Goal: Communication & Community: Answer question/provide support

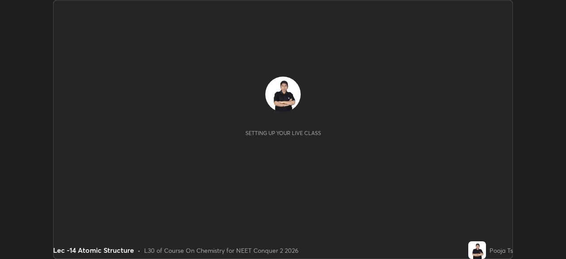
scroll to position [259, 566]
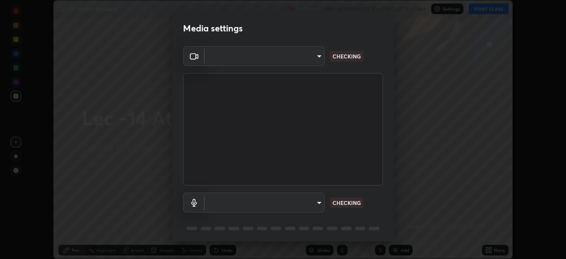
type input "bba66c41345857dcc9a6d4c580dc01eb5c8f13e357e582705132971b55534d29"
type input "a05e24d5bf415794e164c1dc4afe10f701dff4cff059ff988e161665ee2e2aee"
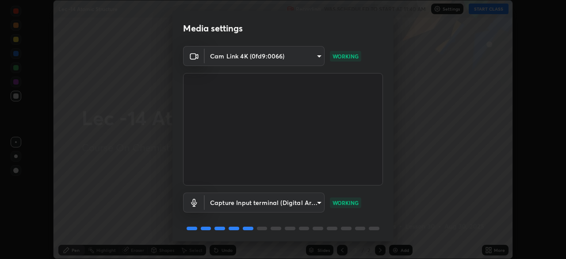
scroll to position [31, 0]
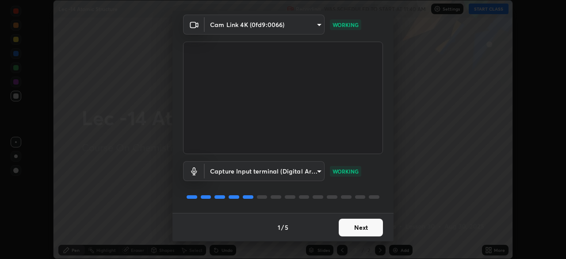
click at [352, 228] on button "Next" at bounding box center [361, 228] width 44 height 18
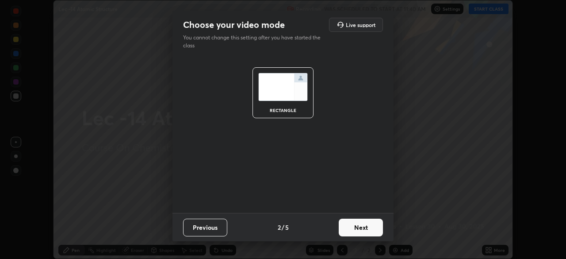
scroll to position [0, 0]
click at [361, 231] on button "Next" at bounding box center [361, 228] width 44 height 18
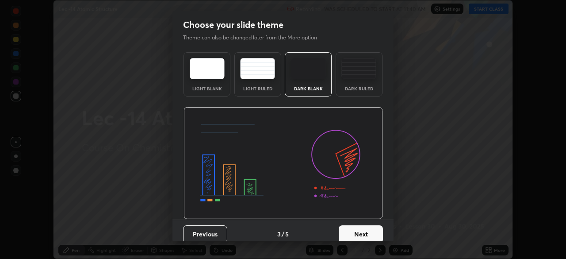
click at [367, 234] on button "Next" at bounding box center [361, 234] width 44 height 18
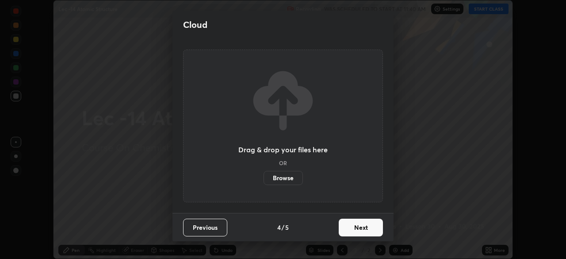
click at [365, 228] on button "Next" at bounding box center [361, 228] width 44 height 18
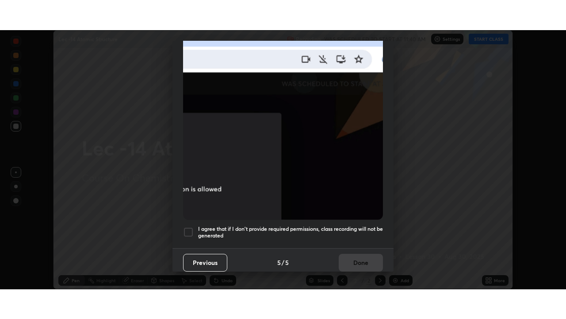
scroll to position [212, 0]
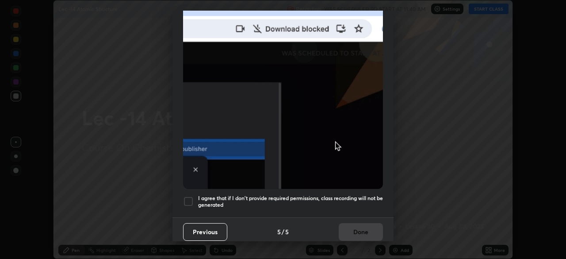
click at [188, 200] on div at bounding box center [188, 201] width 11 height 11
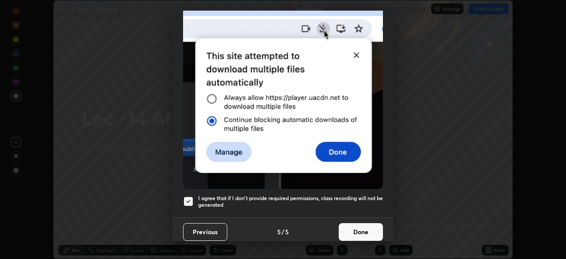
click at [348, 228] on button "Done" at bounding box center [361, 232] width 44 height 18
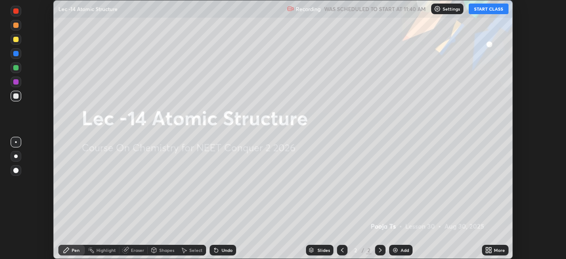
click at [489, 12] on button "START CLASS" at bounding box center [489, 9] width 40 height 11
click at [493, 252] on div "More" at bounding box center [495, 250] width 27 height 11
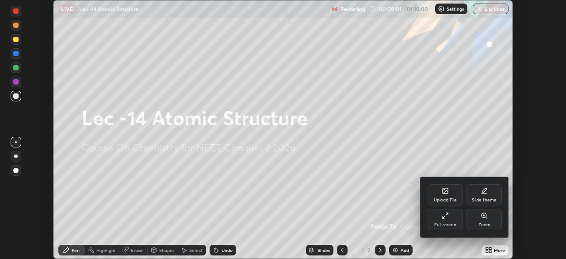
click at [455, 223] on div "Full screen" at bounding box center [445, 225] width 22 height 4
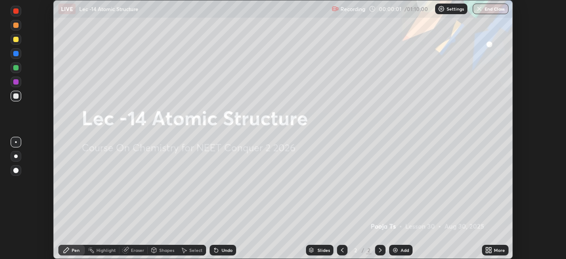
scroll to position [319, 566]
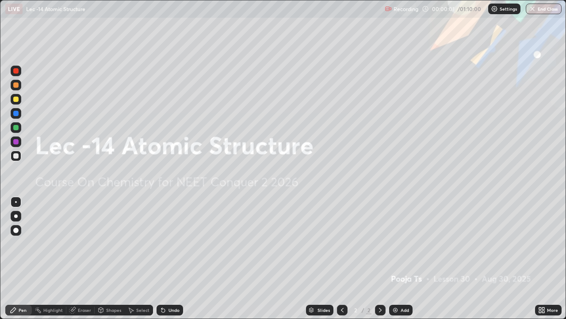
click at [408, 258] on div "Add" at bounding box center [400, 309] width 23 height 11
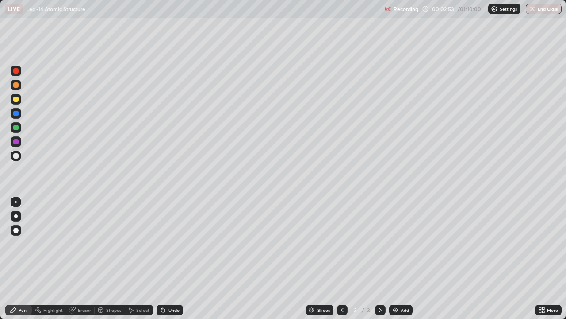
click at [16, 101] on div at bounding box center [15, 98] width 5 height 5
click at [171, 258] on div "Undo" at bounding box center [174, 309] width 11 height 4
click at [164, 258] on icon at bounding box center [163, 310] width 4 height 4
click at [165, 258] on icon at bounding box center [163, 309] width 7 height 7
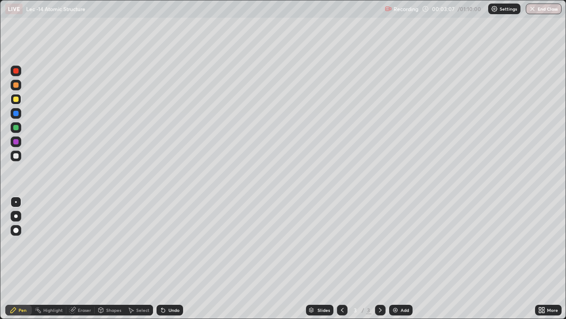
click at [165, 258] on div "Undo" at bounding box center [170, 309] width 27 height 11
click at [20, 258] on div "Pen" at bounding box center [18, 309] width 27 height 11
click at [20, 131] on div at bounding box center [16, 127] width 11 height 11
click at [16, 99] on div at bounding box center [15, 98] width 5 height 5
click at [19, 88] on div at bounding box center [16, 85] width 11 height 11
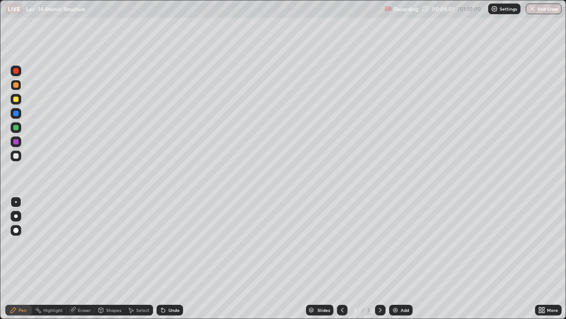
click at [163, 258] on icon at bounding box center [163, 310] width 4 height 4
click at [401, 258] on div "Add" at bounding box center [405, 309] width 8 height 4
click at [18, 100] on div at bounding box center [15, 98] width 5 height 5
click at [109, 258] on div "Shapes" at bounding box center [113, 309] width 15 height 4
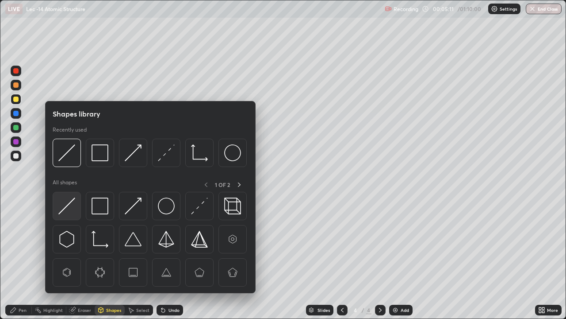
click at [70, 216] on div at bounding box center [67, 206] width 28 height 28
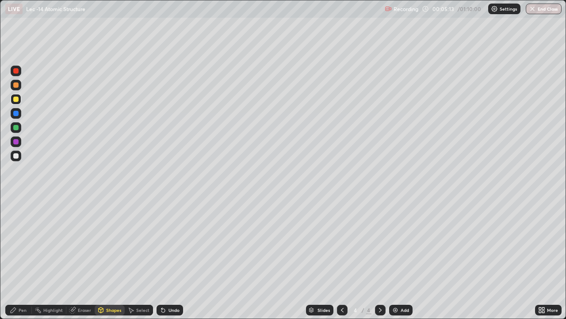
click at [21, 258] on div "Pen" at bounding box center [23, 309] width 8 height 4
click at [18, 161] on div at bounding box center [16, 156] width 11 height 14
click at [18, 156] on div at bounding box center [15, 155] width 5 height 5
click at [161, 258] on icon at bounding box center [161, 307] width 1 height 1
click at [165, 258] on icon at bounding box center [163, 309] width 7 height 7
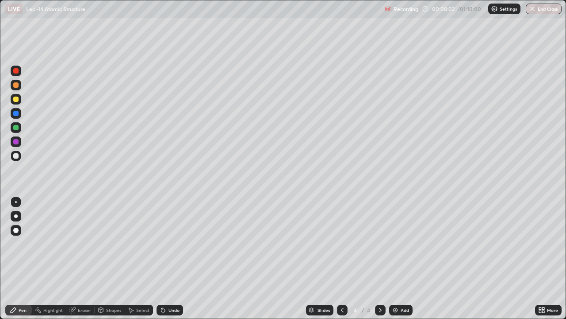
click at [163, 258] on icon at bounding box center [163, 310] width 4 height 4
click at [166, 258] on div "Undo" at bounding box center [170, 309] width 27 height 11
click at [134, 258] on icon at bounding box center [130, 309] width 7 height 7
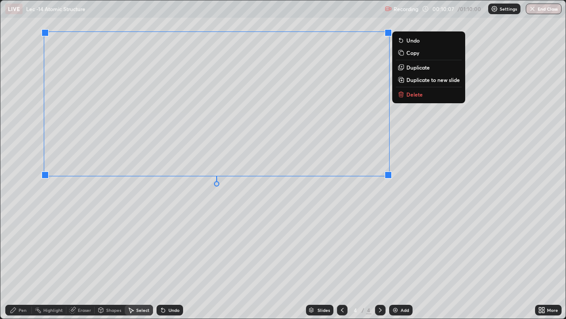
click at [19, 258] on div "Pen" at bounding box center [18, 309] width 27 height 11
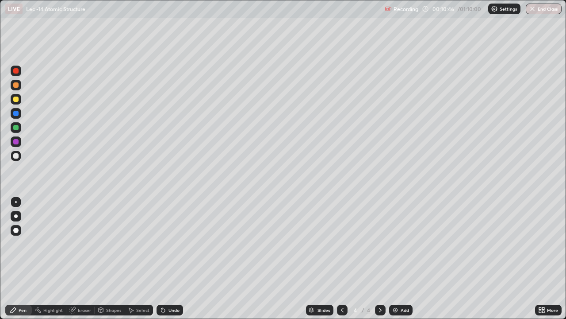
click at [171, 258] on div "Undo" at bounding box center [174, 309] width 11 height 4
click at [169, 258] on div "Undo" at bounding box center [174, 309] width 11 height 4
click at [163, 258] on icon at bounding box center [163, 310] width 4 height 4
click at [161, 258] on icon at bounding box center [161, 307] width 1 height 1
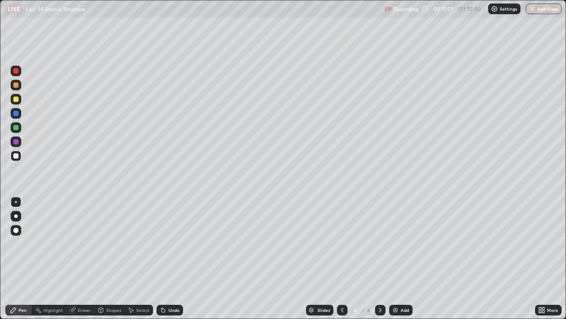
click at [162, 258] on icon at bounding box center [163, 310] width 4 height 4
click at [163, 258] on icon at bounding box center [163, 309] width 7 height 7
click at [161, 258] on icon at bounding box center [161, 307] width 1 height 1
click at [162, 258] on icon at bounding box center [163, 309] width 7 height 7
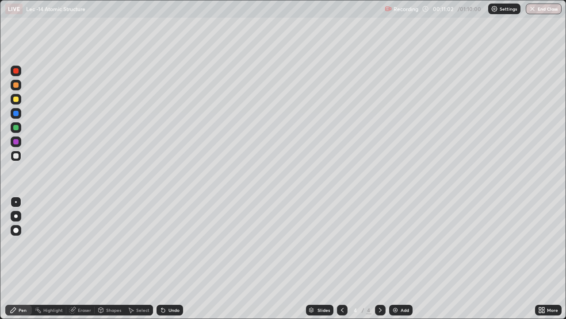
click at [162, 258] on icon at bounding box center [163, 309] width 7 height 7
click at [162, 258] on icon at bounding box center [163, 310] width 4 height 4
click at [170, 258] on div "Undo" at bounding box center [174, 309] width 11 height 4
click at [169, 258] on div "Undo" at bounding box center [170, 309] width 27 height 11
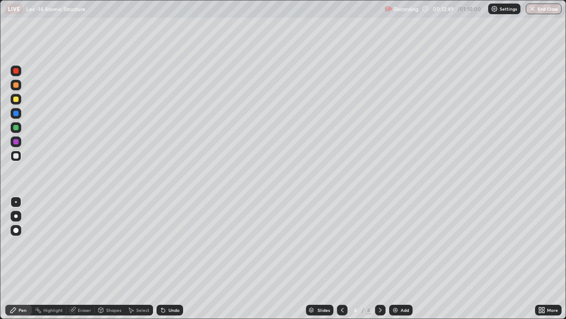
click at [169, 258] on div "Undo" at bounding box center [174, 309] width 11 height 4
click at [171, 258] on div "Undo" at bounding box center [170, 309] width 27 height 11
click at [172, 258] on div "Undo" at bounding box center [170, 309] width 27 height 11
click at [171, 258] on div "Undo" at bounding box center [170, 309] width 27 height 11
click at [173, 258] on div "Undo" at bounding box center [170, 309] width 27 height 11
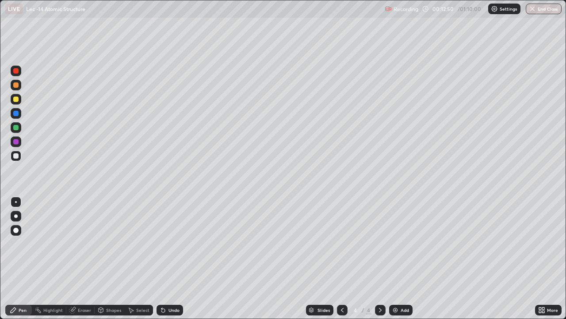
click at [174, 258] on div "Undo" at bounding box center [170, 309] width 27 height 11
click at [97, 258] on icon at bounding box center [100, 309] width 7 height 7
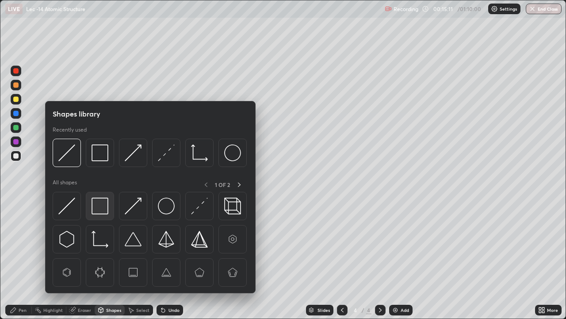
click at [101, 207] on img at bounding box center [100, 205] width 17 height 17
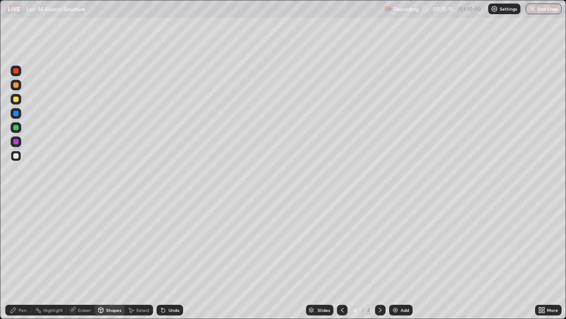
click at [19, 103] on div at bounding box center [16, 99] width 11 height 11
click at [20, 115] on div at bounding box center [16, 113] width 11 height 11
click at [165, 258] on icon at bounding box center [163, 309] width 7 height 7
click at [24, 258] on div "Pen" at bounding box center [18, 309] width 27 height 11
click at [16, 157] on div at bounding box center [15, 155] width 5 height 5
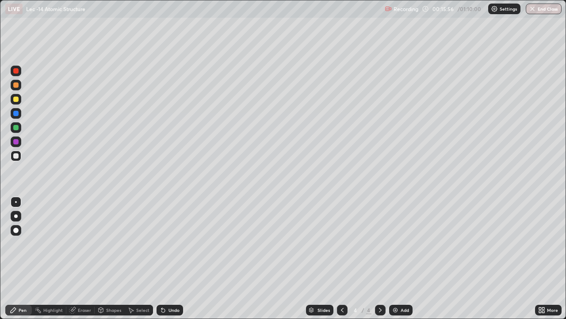
click at [396, 258] on img at bounding box center [395, 309] width 7 height 7
click at [166, 258] on div "Undo" at bounding box center [168, 310] width 30 height 18
click at [165, 258] on div "Undo" at bounding box center [170, 309] width 27 height 11
click at [105, 258] on div "Shapes" at bounding box center [110, 309] width 30 height 11
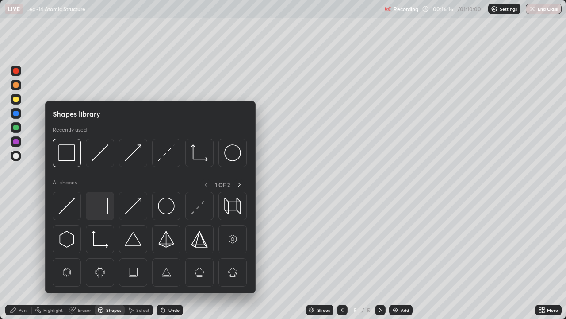
click at [107, 210] on img at bounding box center [100, 205] width 17 height 17
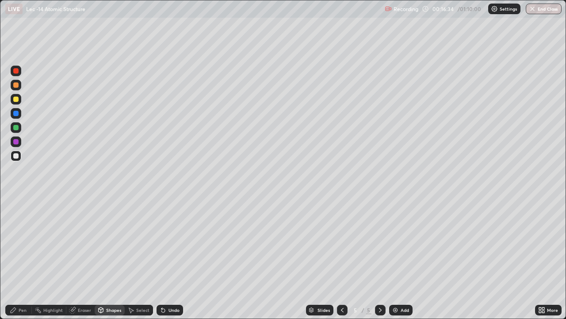
click at [398, 258] on img at bounding box center [395, 309] width 7 height 7
click at [340, 258] on div at bounding box center [342, 309] width 11 height 11
click at [378, 258] on icon at bounding box center [380, 309] width 7 height 7
click at [170, 258] on div "Undo" at bounding box center [168, 310] width 30 height 18
click at [169, 258] on div "Undo" at bounding box center [174, 309] width 11 height 4
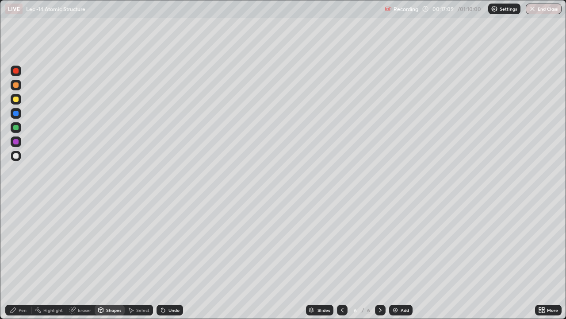
click at [20, 258] on div "Pen" at bounding box center [23, 309] width 8 height 4
click at [337, 258] on div at bounding box center [342, 309] width 11 height 11
click at [376, 258] on div at bounding box center [380, 309] width 11 height 11
click at [379, 258] on icon at bounding box center [380, 309] width 7 height 7
click at [396, 258] on img at bounding box center [395, 309] width 7 height 7
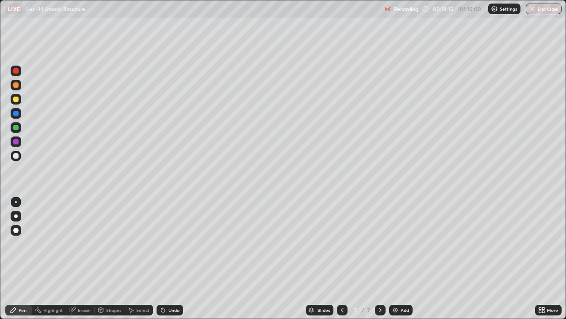
click at [19, 101] on div at bounding box center [16, 99] width 11 height 11
click at [169, 258] on div "Undo" at bounding box center [174, 309] width 11 height 4
click at [161, 258] on icon at bounding box center [163, 310] width 4 height 4
click at [158, 258] on div "Undo" at bounding box center [170, 309] width 27 height 11
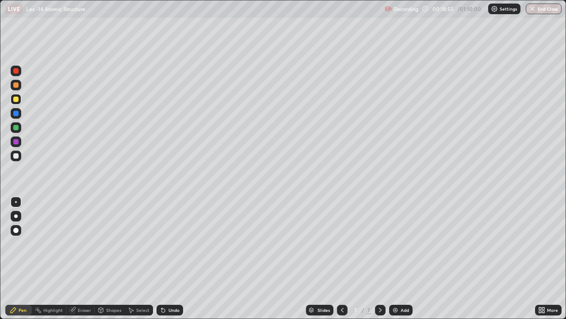
click at [158, 258] on div "Undo" at bounding box center [170, 309] width 27 height 11
click at [15, 159] on div at bounding box center [16, 155] width 11 height 11
click at [396, 258] on img at bounding box center [395, 309] width 7 height 7
click at [17, 84] on div at bounding box center [15, 84] width 5 height 5
click at [164, 258] on icon at bounding box center [163, 310] width 4 height 4
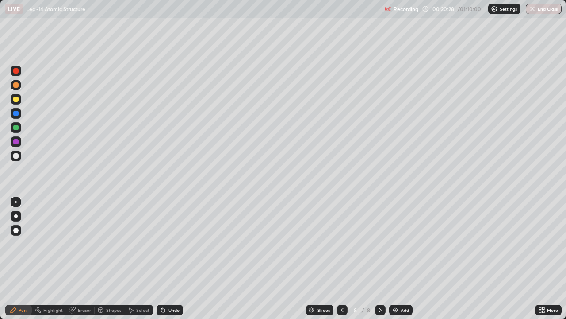
click at [164, 258] on div "Undo" at bounding box center [170, 309] width 27 height 11
click at [166, 258] on div "Undo" at bounding box center [170, 309] width 27 height 11
click at [15, 158] on div at bounding box center [15, 155] width 5 height 5
click at [160, 258] on icon at bounding box center [163, 309] width 7 height 7
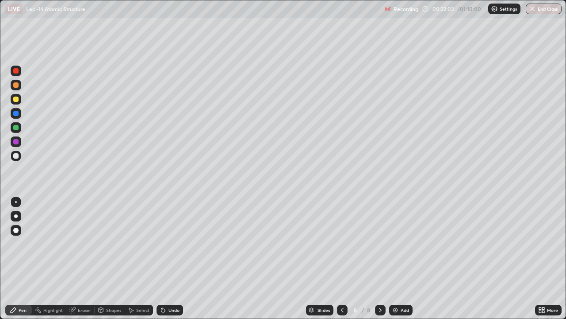
click at [160, 258] on div "Undo" at bounding box center [170, 309] width 27 height 11
click at [161, 258] on div "Undo" at bounding box center [168, 310] width 30 height 18
click at [161, 258] on div "Undo" at bounding box center [170, 309] width 27 height 11
click at [388, 258] on div "Slides 8 / 8 Add" at bounding box center [359, 310] width 352 height 18
click at [398, 258] on img at bounding box center [395, 309] width 7 height 7
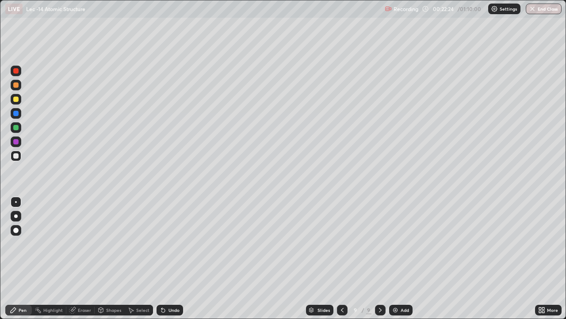
click at [16, 85] on div at bounding box center [15, 84] width 5 height 5
click at [20, 102] on div at bounding box center [16, 99] width 11 height 11
click at [172, 258] on div "Undo" at bounding box center [170, 309] width 27 height 11
click at [394, 258] on img at bounding box center [395, 309] width 7 height 7
click at [16, 158] on div at bounding box center [16, 155] width 11 height 11
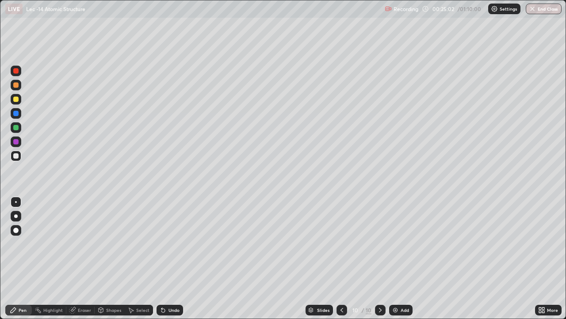
click at [169, 258] on div "Undo" at bounding box center [174, 309] width 11 height 4
click at [17, 128] on div at bounding box center [15, 127] width 5 height 5
click at [165, 258] on icon at bounding box center [163, 309] width 7 height 7
click at [116, 258] on div "Shapes" at bounding box center [113, 309] width 15 height 4
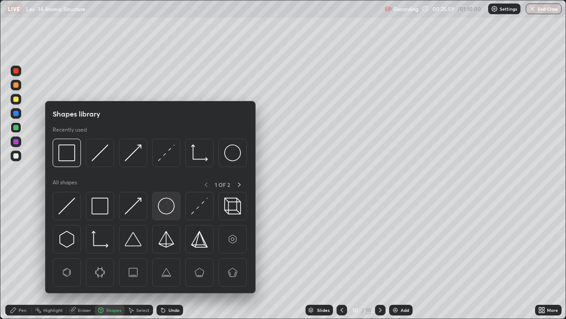
click at [165, 212] on img at bounding box center [166, 205] width 17 height 17
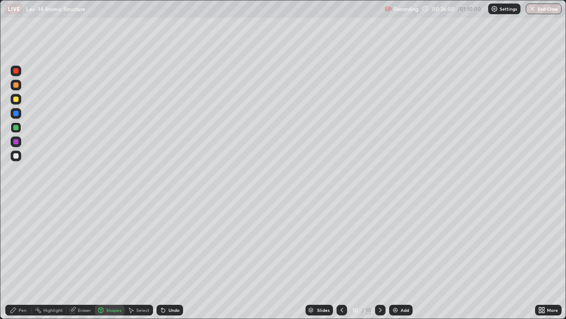
click at [19, 158] on div at bounding box center [16, 155] width 11 height 11
click at [15, 258] on icon at bounding box center [13, 309] width 5 height 5
click at [22, 132] on div at bounding box center [16, 127] width 14 height 14
click at [22, 158] on div at bounding box center [16, 156] width 14 height 14
click at [133, 258] on icon at bounding box center [130, 309] width 7 height 7
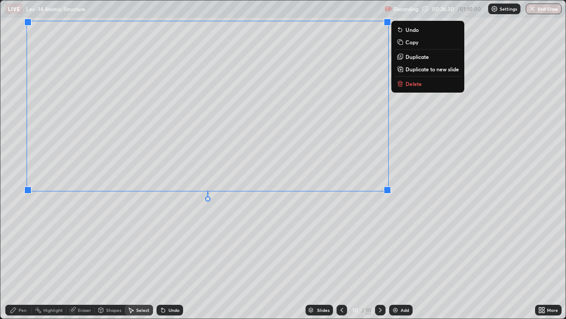
click at [19, 258] on div "Pen" at bounding box center [18, 309] width 27 height 11
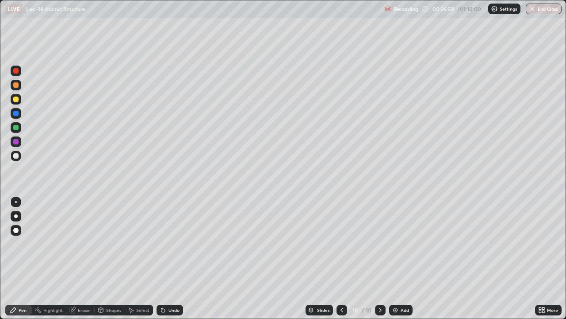
click at [113, 258] on div "Shapes" at bounding box center [113, 309] width 15 height 4
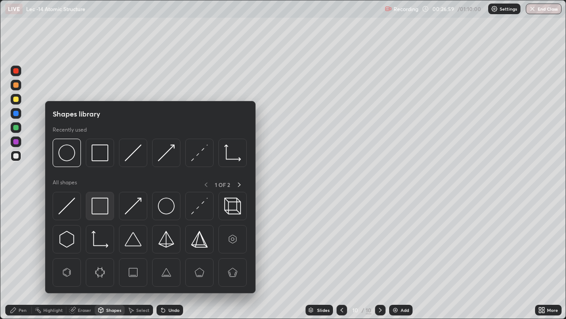
click at [108, 213] on img at bounding box center [100, 205] width 17 height 17
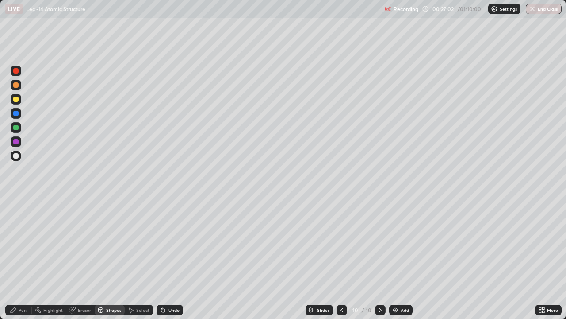
click at [22, 258] on div "Pen" at bounding box center [18, 309] width 27 height 11
click at [393, 258] on img at bounding box center [395, 309] width 7 height 7
click at [19, 100] on div at bounding box center [16, 99] width 11 height 11
click at [161, 258] on icon at bounding box center [161, 307] width 1 height 1
click at [164, 258] on icon at bounding box center [163, 309] width 7 height 7
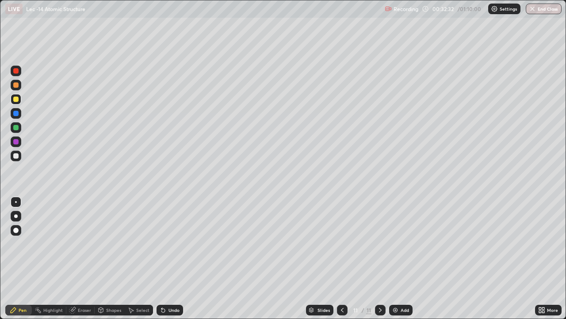
click at [19, 162] on div at bounding box center [16, 156] width 11 height 14
click at [169, 258] on div "Undo" at bounding box center [174, 309] width 11 height 4
click at [167, 258] on div "Undo" at bounding box center [170, 309] width 27 height 11
click at [170, 258] on div "Undo" at bounding box center [174, 309] width 11 height 4
click at [390, 258] on div "Slides 11 / 11 Add" at bounding box center [359, 310] width 352 height 18
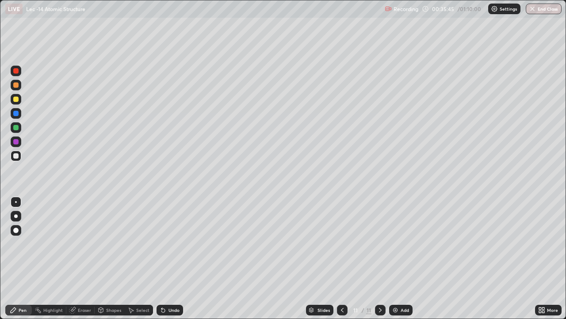
click at [394, 258] on img at bounding box center [395, 309] width 7 height 7
click at [17, 87] on div at bounding box center [15, 84] width 5 height 5
click at [14, 158] on div at bounding box center [15, 155] width 5 height 5
click at [402, 258] on div "Add" at bounding box center [400, 309] width 23 height 11
click at [16, 100] on div at bounding box center [15, 98] width 5 height 5
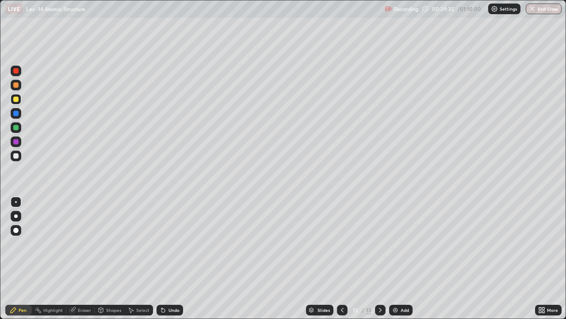
click at [392, 258] on img at bounding box center [395, 309] width 7 height 7
click at [163, 258] on div "Undo" at bounding box center [168, 310] width 30 height 18
click at [164, 258] on div "Undo" at bounding box center [170, 309] width 27 height 11
click at [393, 258] on img at bounding box center [395, 309] width 7 height 7
click at [169, 258] on div "Undo" at bounding box center [174, 309] width 11 height 4
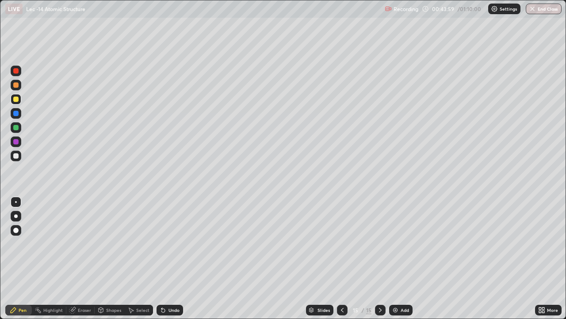
click at [396, 258] on img at bounding box center [395, 309] width 7 height 7
click at [398, 258] on div "Add" at bounding box center [400, 309] width 23 height 11
click at [398, 258] on img at bounding box center [395, 309] width 7 height 7
click at [77, 258] on div "Eraser" at bounding box center [80, 309] width 28 height 11
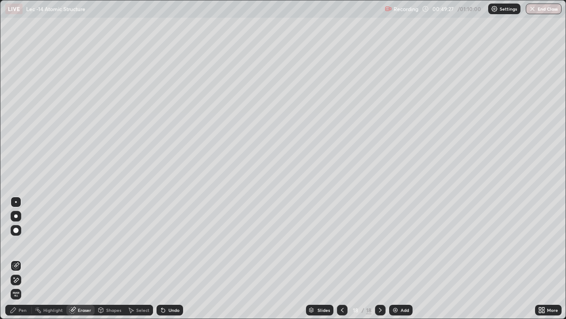
click at [24, 258] on div "Pen" at bounding box center [18, 309] width 27 height 11
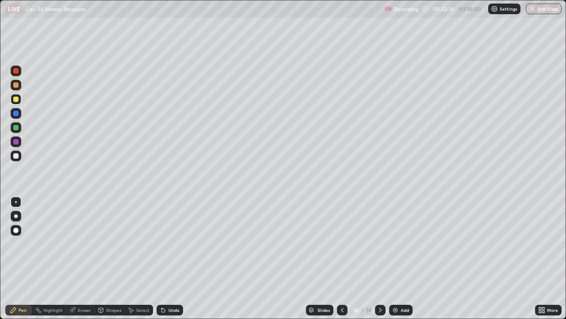
click at [390, 258] on div "Add" at bounding box center [400, 309] width 23 height 11
click at [394, 258] on img at bounding box center [395, 309] width 7 height 7
click at [19, 157] on div at bounding box center [16, 155] width 11 height 11
click at [166, 258] on div "Undo" at bounding box center [170, 309] width 27 height 11
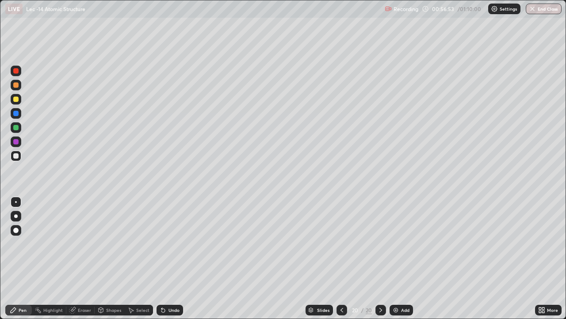
click at [165, 258] on div "Undo" at bounding box center [170, 309] width 27 height 11
click at [167, 258] on div "Undo" at bounding box center [170, 309] width 27 height 11
click at [169, 258] on div "Undo" at bounding box center [174, 309] width 11 height 4
click at [161, 258] on icon at bounding box center [163, 309] width 7 height 7
click at [161, 258] on icon at bounding box center [161, 307] width 1 height 1
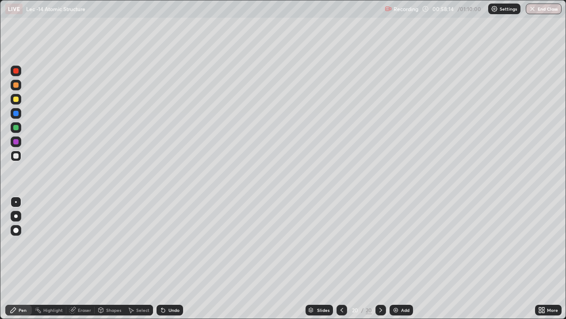
click at [161, 258] on icon at bounding box center [163, 309] width 7 height 7
click at [163, 258] on icon at bounding box center [163, 309] width 7 height 7
click at [164, 258] on icon at bounding box center [163, 309] width 7 height 7
click at [165, 258] on icon at bounding box center [163, 309] width 7 height 7
click at [164, 258] on icon at bounding box center [163, 309] width 7 height 7
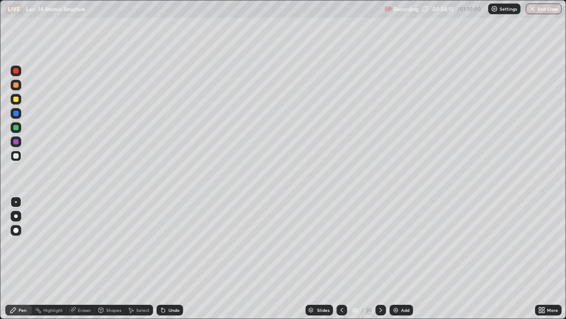
click at [164, 258] on icon at bounding box center [163, 309] width 7 height 7
click at [161, 258] on icon at bounding box center [163, 310] width 4 height 4
click at [19, 101] on div at bounding box center [16, 99] width 11 height 11
click at [398, 258] on img at bounding box center [395, 309] width 7 height 7
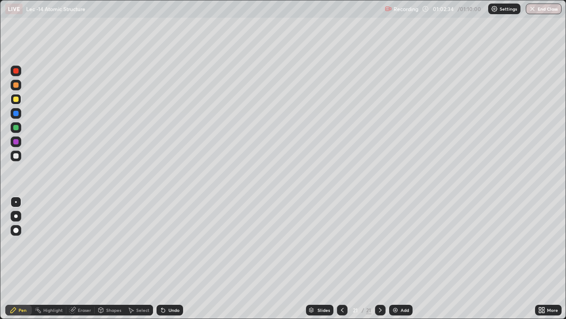
click at [137, 258] on div "Select" at bounding box center [142, 309] width 13 height 4
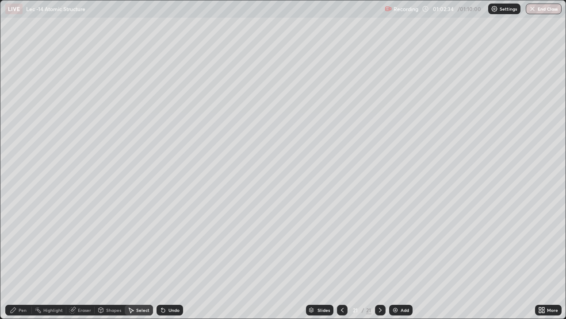
click at [102, 258] on icon at bounding box center [101, 309] width 5 height 5
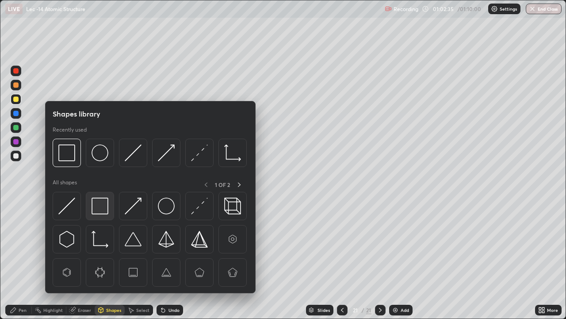
click at [104, 212] on img at bounding box center [100, 205] width 17 height 17
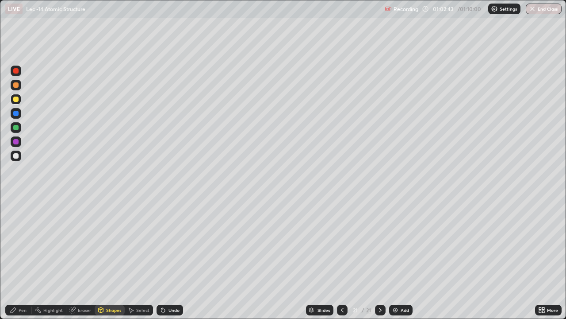
click at [166, 258] on div "Undo" at bounding box center [170, 309] width 27 height 11
click at [23, 258] on div "Pen" at bounding box center [23, 309] width 8 height 4
click at [109, 258] on div "Shapes" at bounding box center [113, 309] width 15 height 4
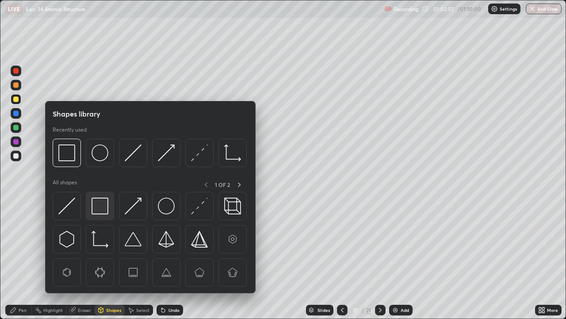
click at [106, 211] on img at bounding box center [100, 205] width 17 height 17
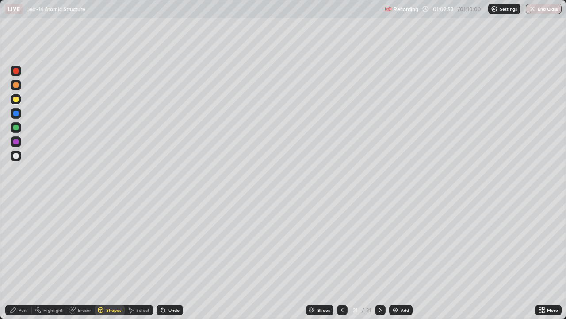
click at [26, 258] on div "Pen" at bounding box center [23, 309] width 8 height 4
click at [169, 258] on div "Undo" at bounding box center [174, 309] width 11 height 4
click at [164, 258] on icon at bounding box center [163, 309] width 7 height 7
click at [112, 258] on div "Shapes" at bounding box center [113, 309] width 15 height 4
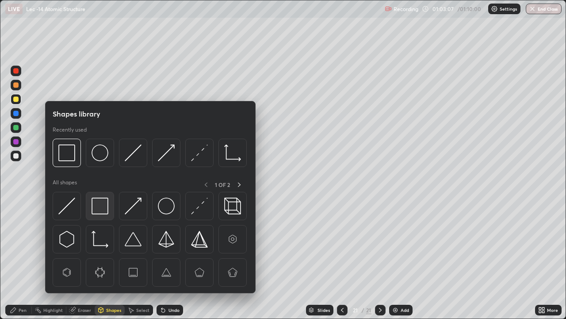
click at [108, 209] on img at bounding box center [100, 205] width 17 height 17
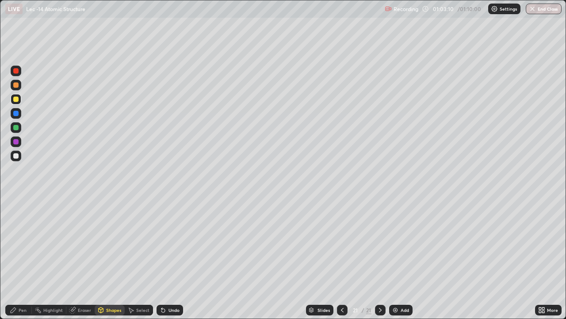
click at [17, 258] on div "Pen" at bounding box center [18, 309] width 27 height 11
click at [169, 258] on div "Undo" at bounding box center [170, 309] width 27 height 11
click at [169, 258] on div "Undo" at bounding box center [174, 309] width 11 height 4
click at [171, 258] on div "Undo" at bounding box center [174, 309] width 11 height 4
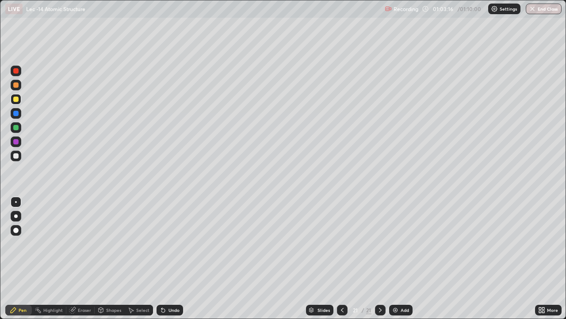
click at [110, 258] on div "Shapes" at bounding box center [113, 309] width 15 height 4
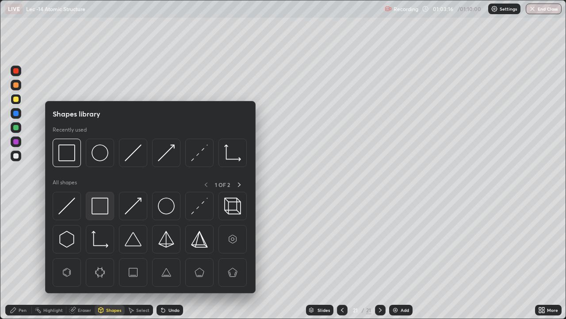
click at [102, 214] on div at bounding box center [100, 206] width 28 height 28
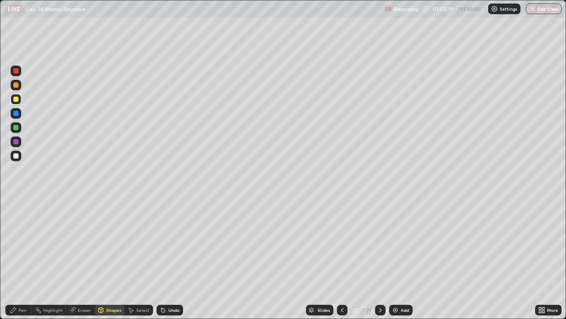
click at [25, 258] on div "Pen" at bounding box center [23, 309] width 8 height 4
click at [80, 258] on div "Eraser" at bounding box center [84, 309] width 13 height 4
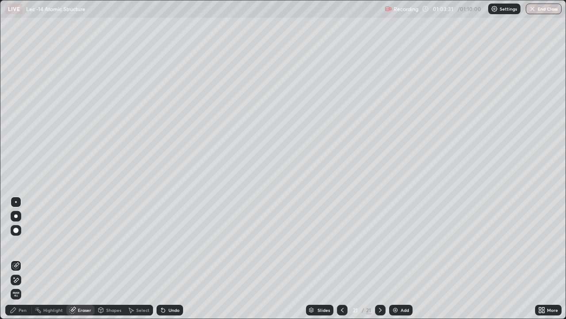
click at [20, 258] on div "Pen" at bounding box center [23, 309] width 8 height 4
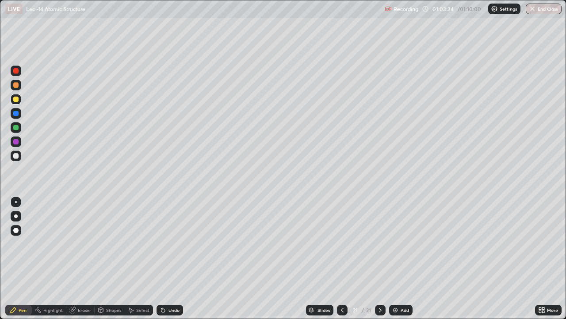
click at [81, 258] on div "Eraser" at bounding box center [84, 309] width 13 height 4
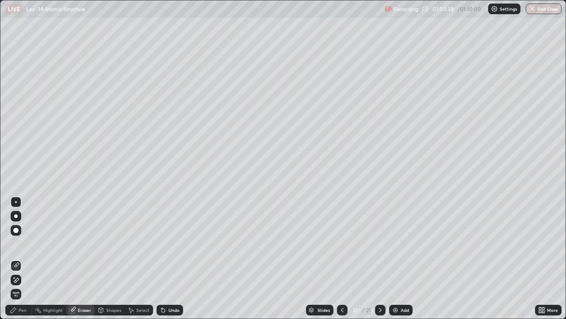
click at [19, 258] on div "Pen" at bounding box center [23, 309] width 8 height 4
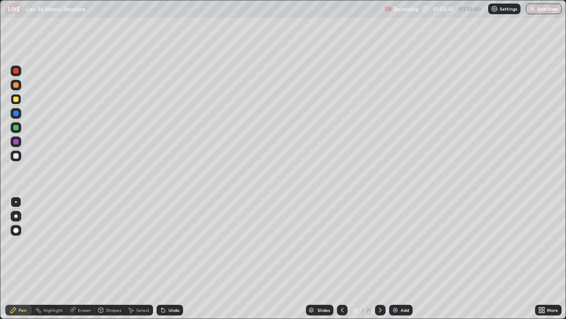
click at [113, 258] on div "Shapes" at bounding box center [113, 309] width 15 height 4
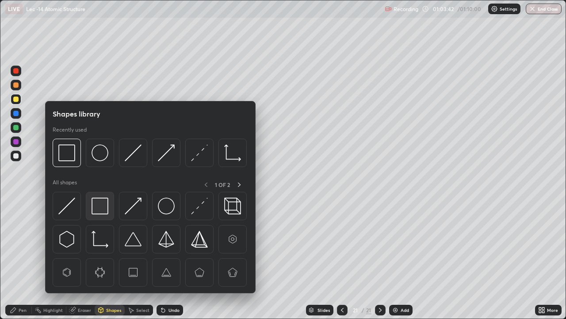
click at [104, 207] on img at bounding box center [100, 205] width 17 height 17
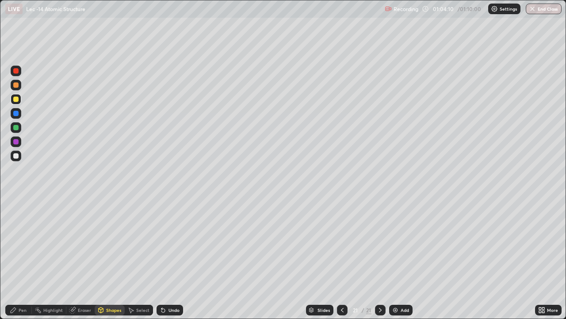
click at [22, 258] on div "Pen" at bounding box center [18, 309] width 27 height 11
click at [19, 157] on div at bounding box center [16, 155] width 11 height 11
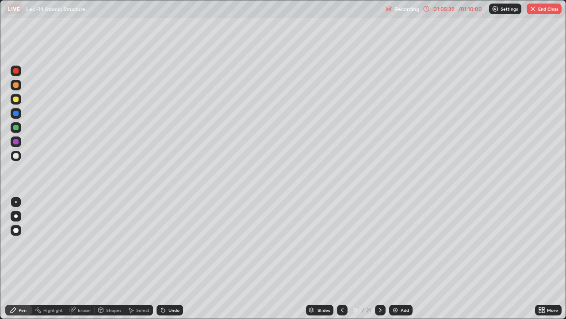
click at [392, 258] on img at bounding box center [395, 309] width 7 height 7
click at [165, 258] on div "Undo" at bounding box center [170, 309] width 27 height 11
click at [165, 258] on icon at bounding box center [163, 309] width 7 height 7
click at [161, 258] on icon at bounding box center [161, 307] width 1 height 1
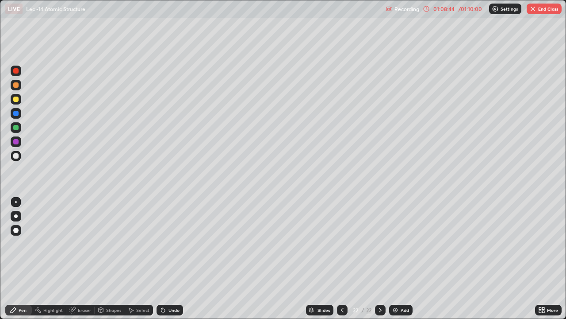
click at [541, 258] on icon at bounding box center [541, 309] width 7 height 7
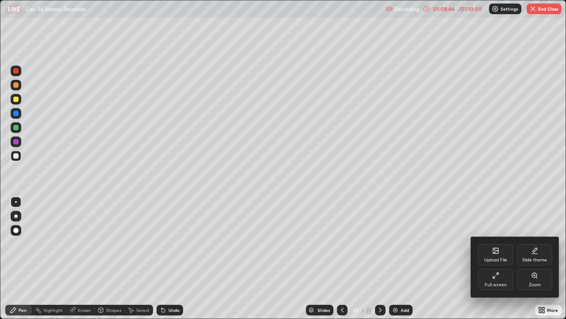
click at [499, 258] on div "Full screen" at bounding box center [495, 279] width 35 height 21
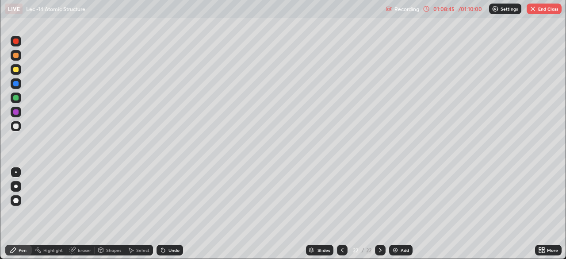
scroll to position [43981, 43673]
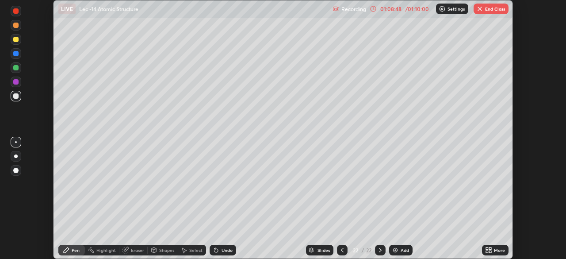
click at [490, 13] on button "End Class" at bounding box center [491, 9] width 35 height 11
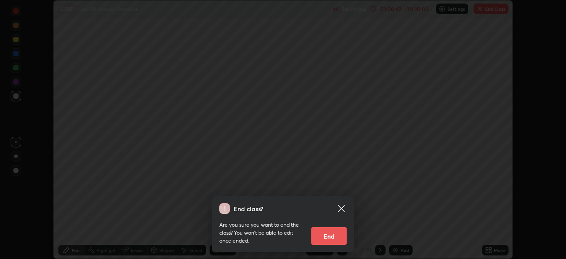
click at [336, 235] on button "End" at bounding box center [328, 236] width 35 height 18
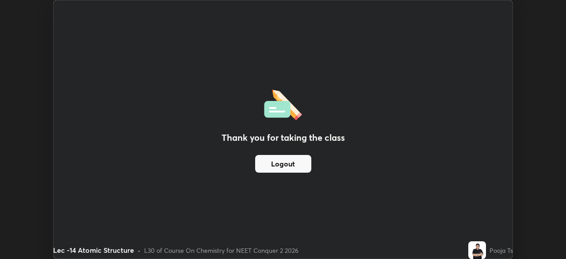
click at [278, 164] on button "Logout" at bounding box center [283, 164] width 56 height 18
click at [281, 163] on button "Logout" at bounding box center [283, 164] width 56 height 18
click at [278, 161] on button "Logout" at bounding box center [283, 164] width 56 height 18
click at [291, 164] on button "Logout" at bounding box center [283, 164] width 56 height 18
click at [291, 163] on button "Logout" at bounding box center [283, 164] width 56 height 18
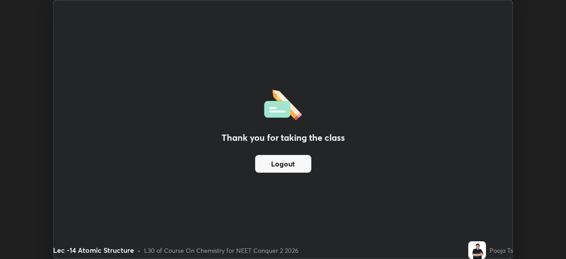
click at [290, 164] on button "Logout" at bounding box center [283, 164] width 56 height 18
click at [291, 163] on button "Logout" at bounding box center [283, 164] width 56 height 18
click at [280, 163] on button "Logout" at bounding box center [283, 164] width 56 height 18
click at [281, 165] on button "Logout" at bounding box center [283, 164] width 56 height 18
click at [292, 167] on button "Logout" at bounding box center [283, 164] width 56 height 18
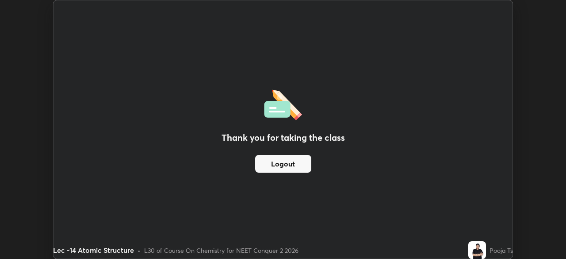
click at [293, 166] on button "Logout" at bounding box center [283, 164] width 56 height 18
click at [302, 162] on button "Logout" at bounding box center [283, 164] width 56 height 18
click at [303, 162] on button "Logout" at bounding box center [283, 164] width 56 height 18
click at [480, 180] on div "Thank you for taking the class Logout" at bounding box center [283, 129] width 459 height 258
